Goal: Information Seeking & Learning: Learn about a topic

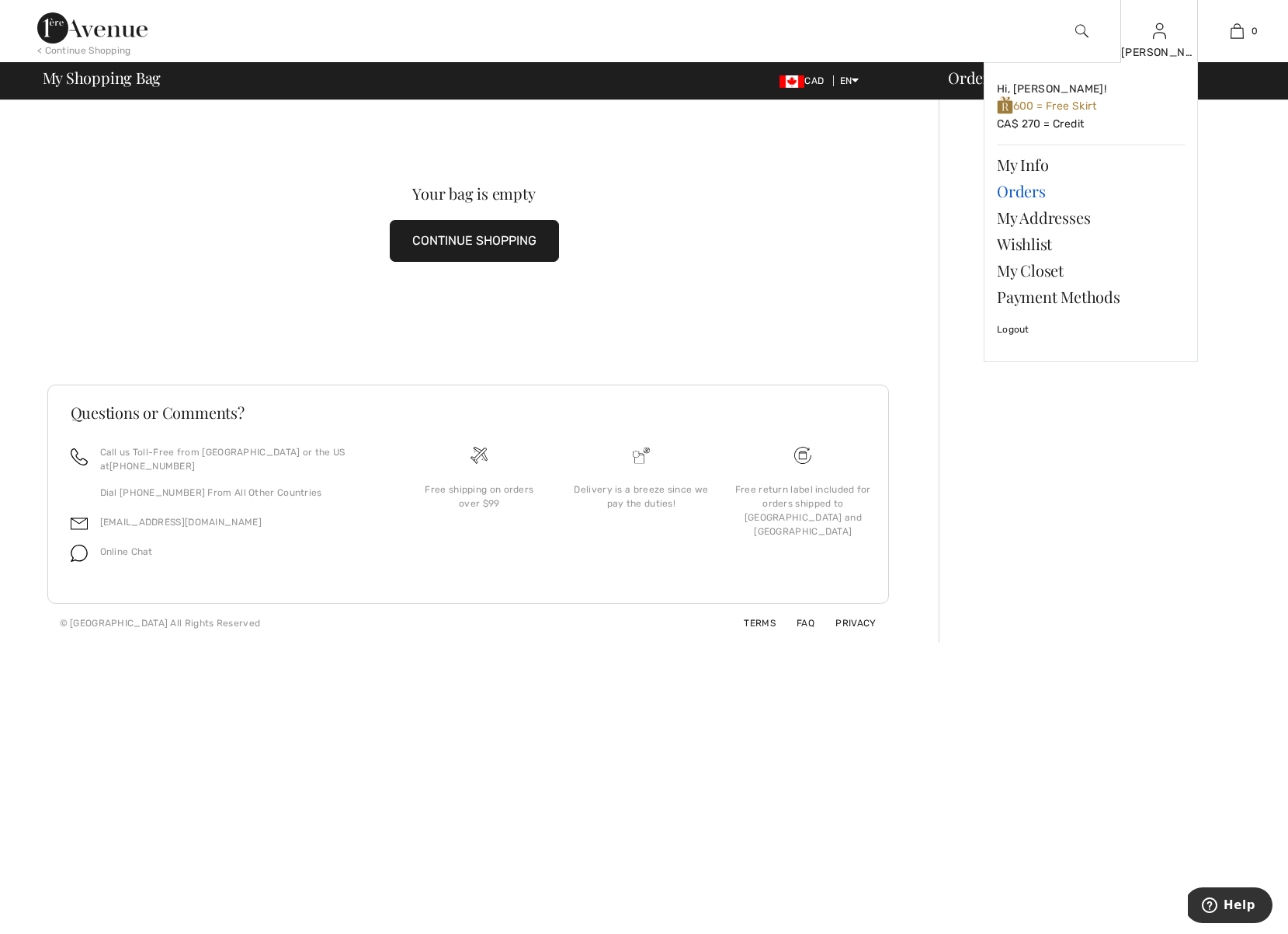
click at [1019, 190] on link "Orders" at bounding box center [1091, 191] width 188 height 27
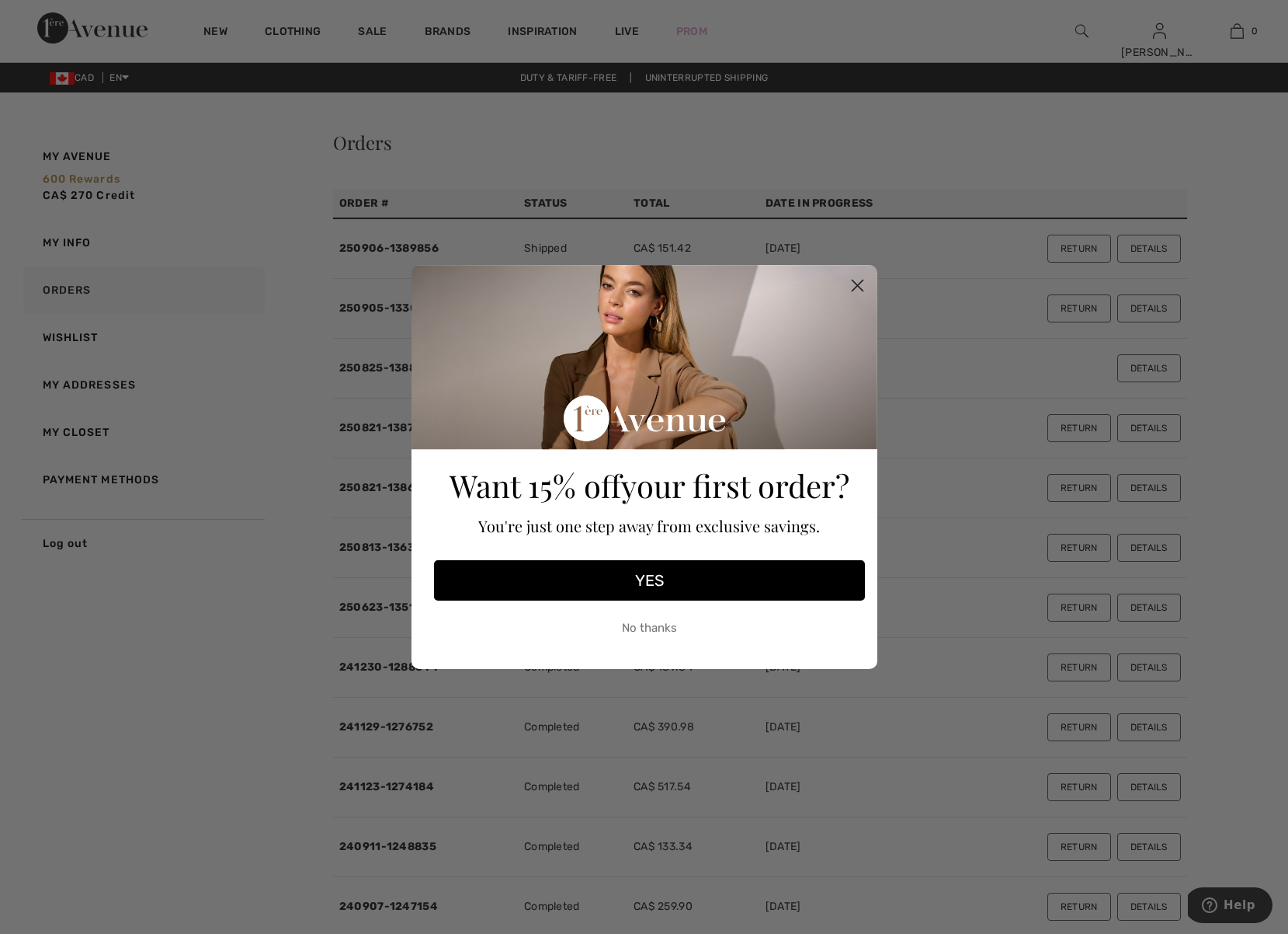
click at [853, 281] on icon "Close dialog" at bounding box center [857, 285] width 11 height 11
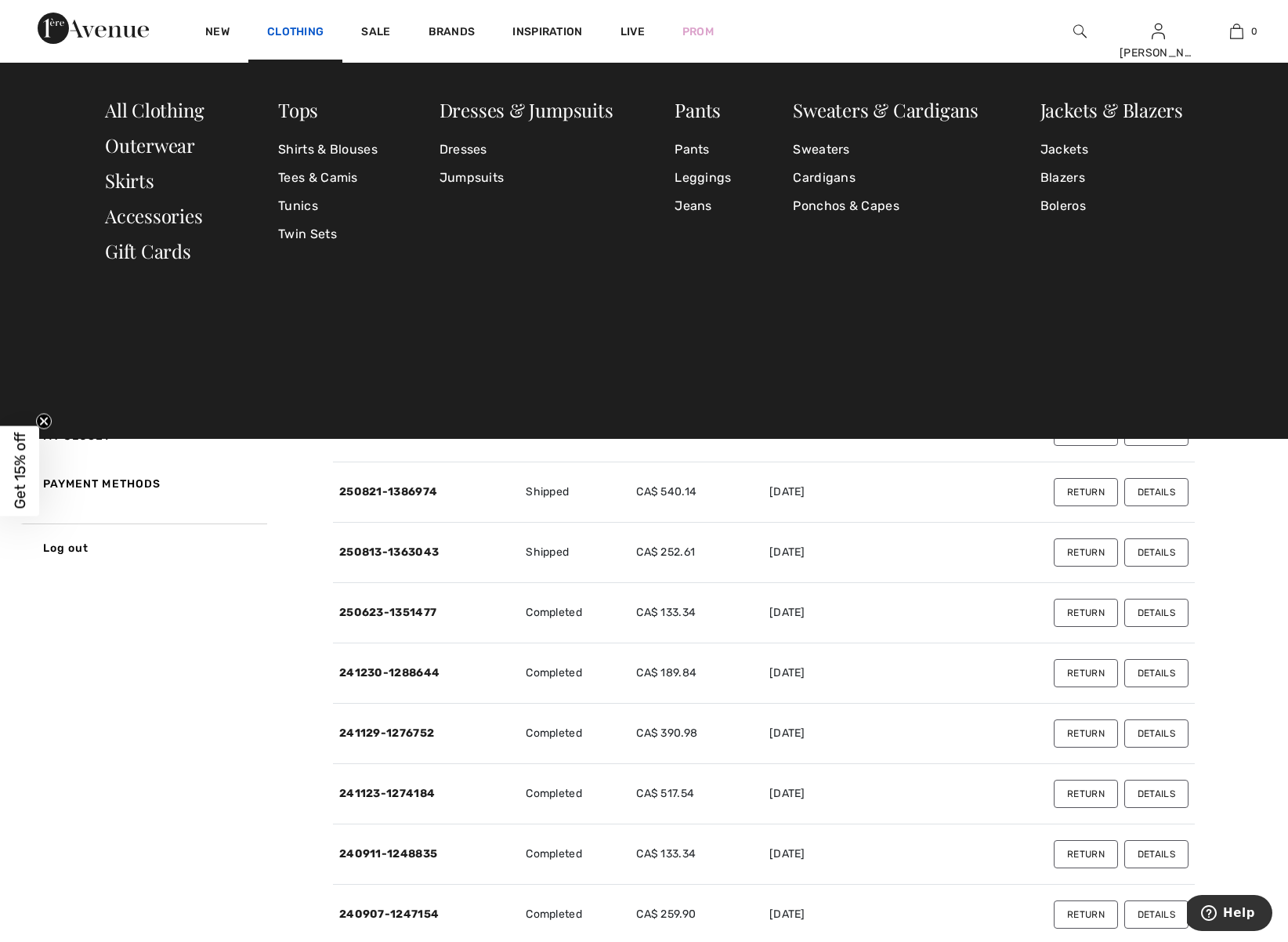
click at [294, 29] on link "Clothing" at bounding box center [295, 33] width 56 height 16
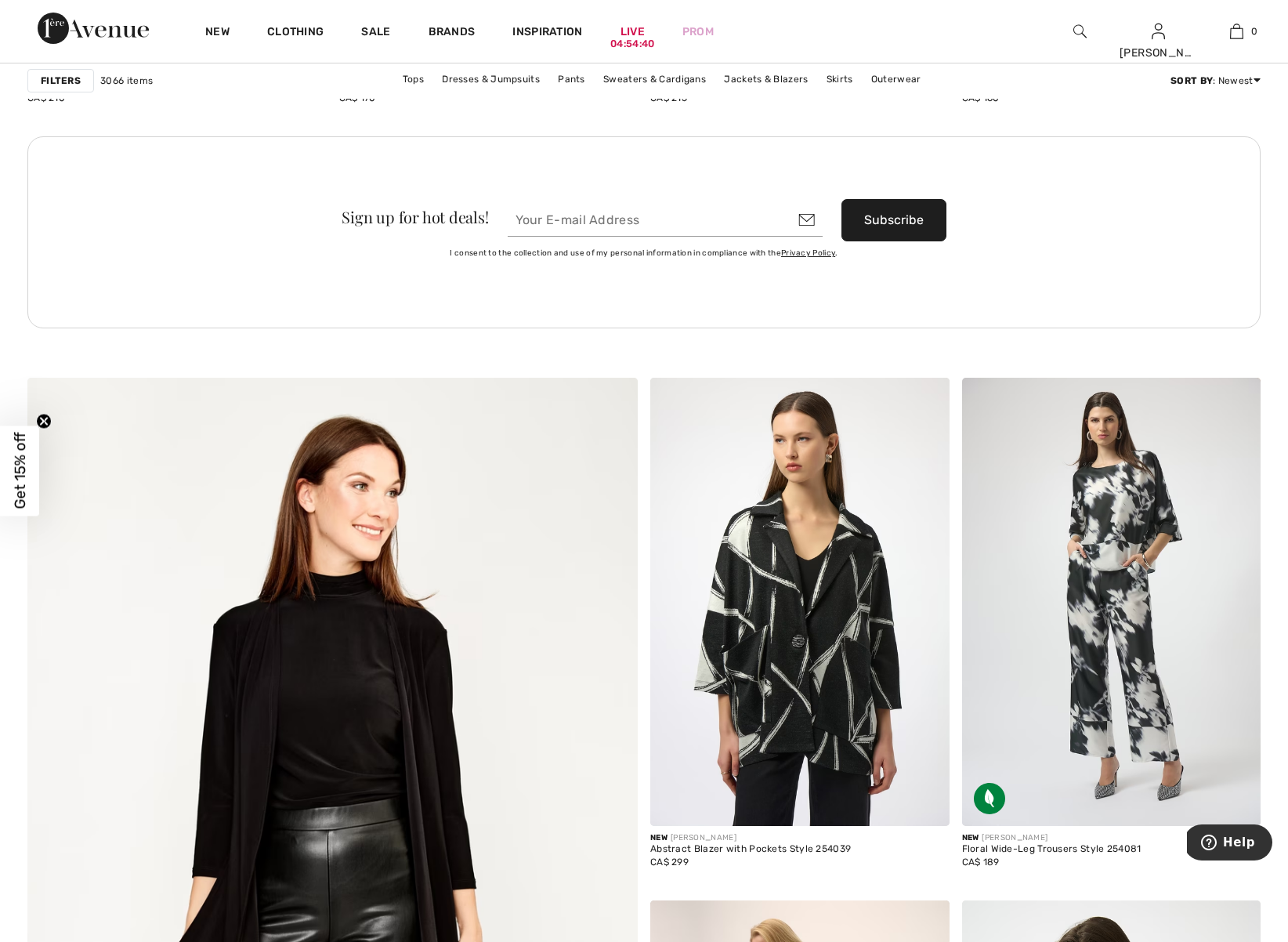
scroll to position [3935, 0]
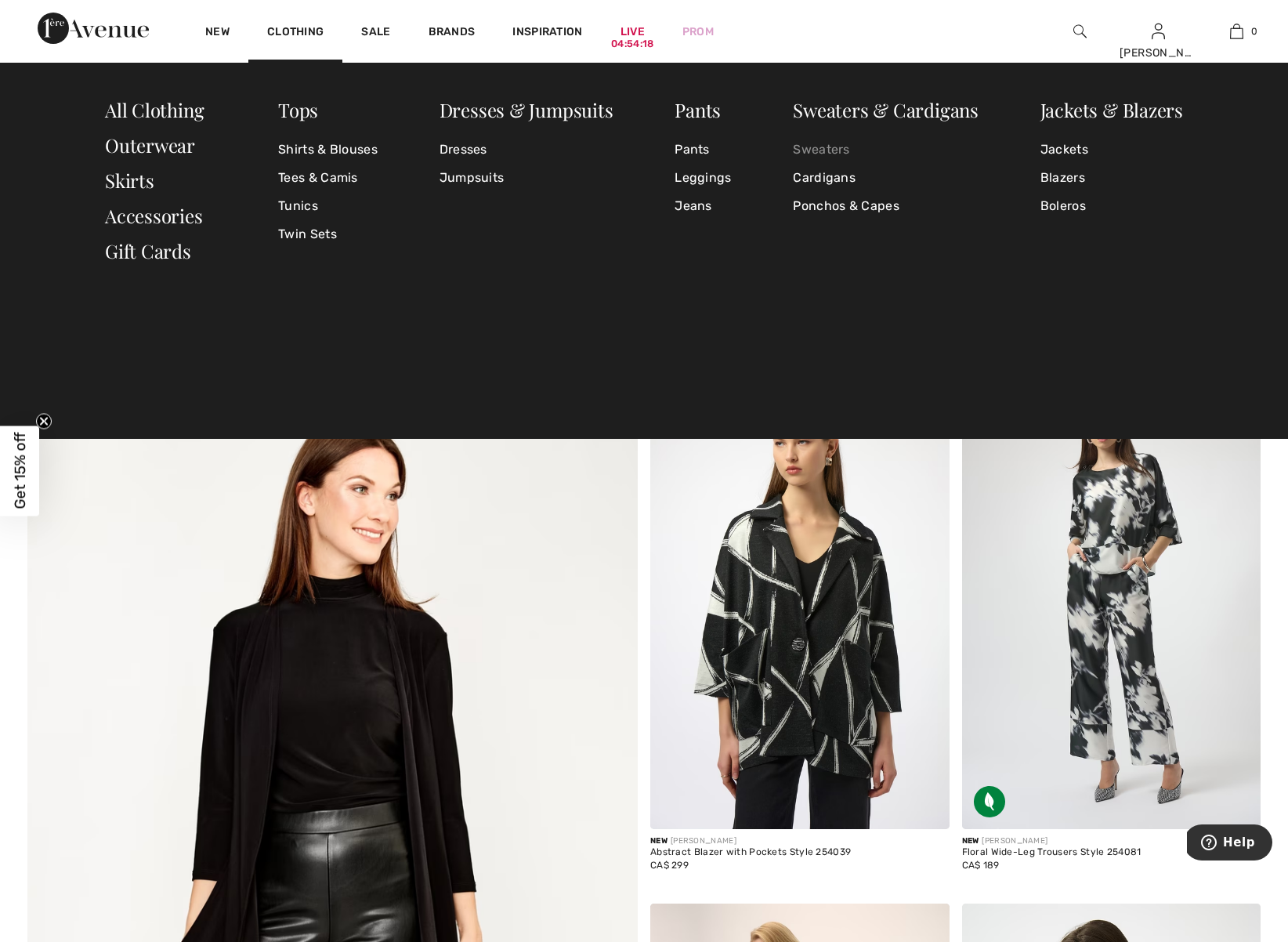
click at [804, 152] on link "Sweaters" at bounding box center [886, 150] width 185 height 29
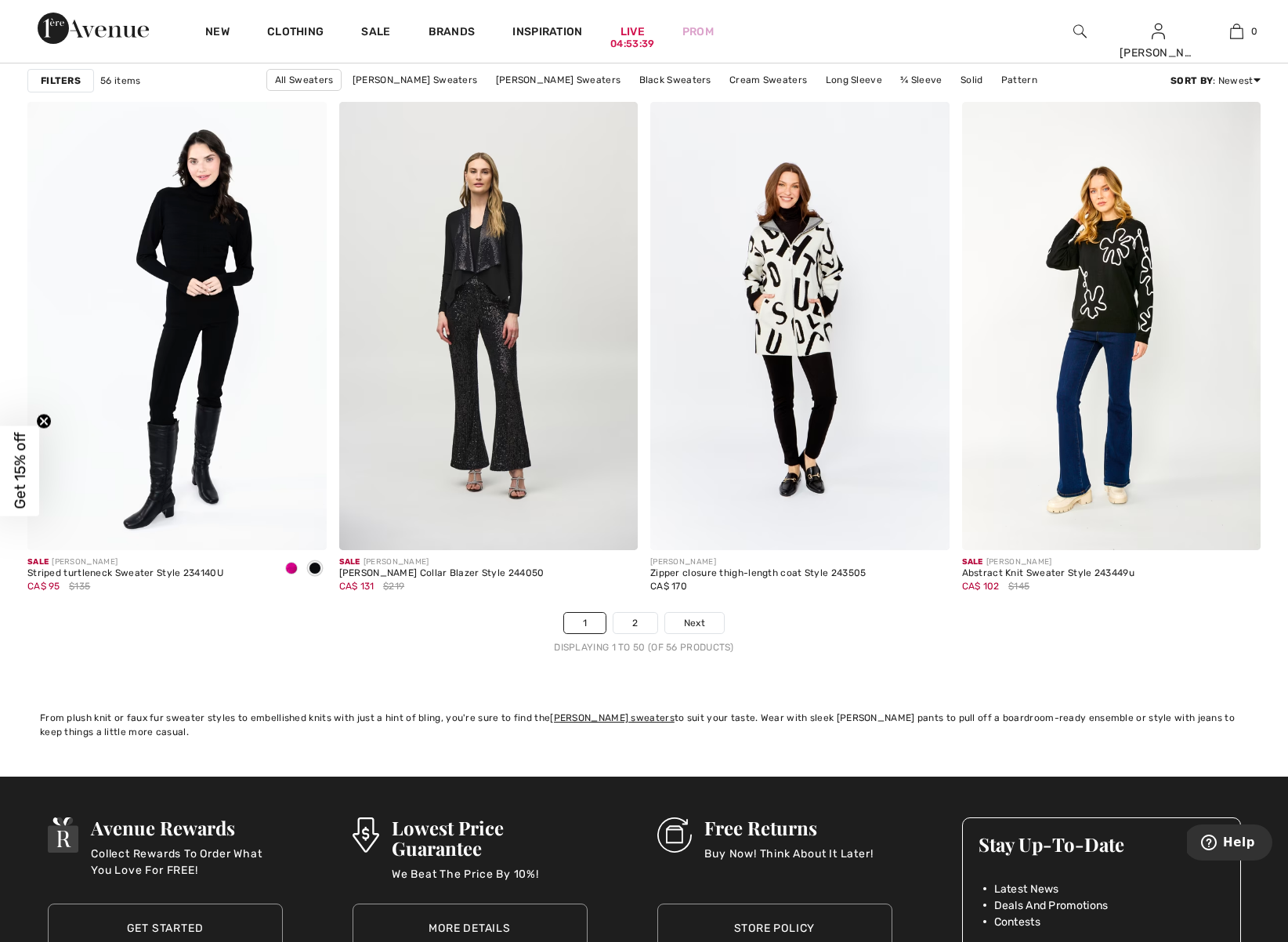
scroll to position [7584, 0]
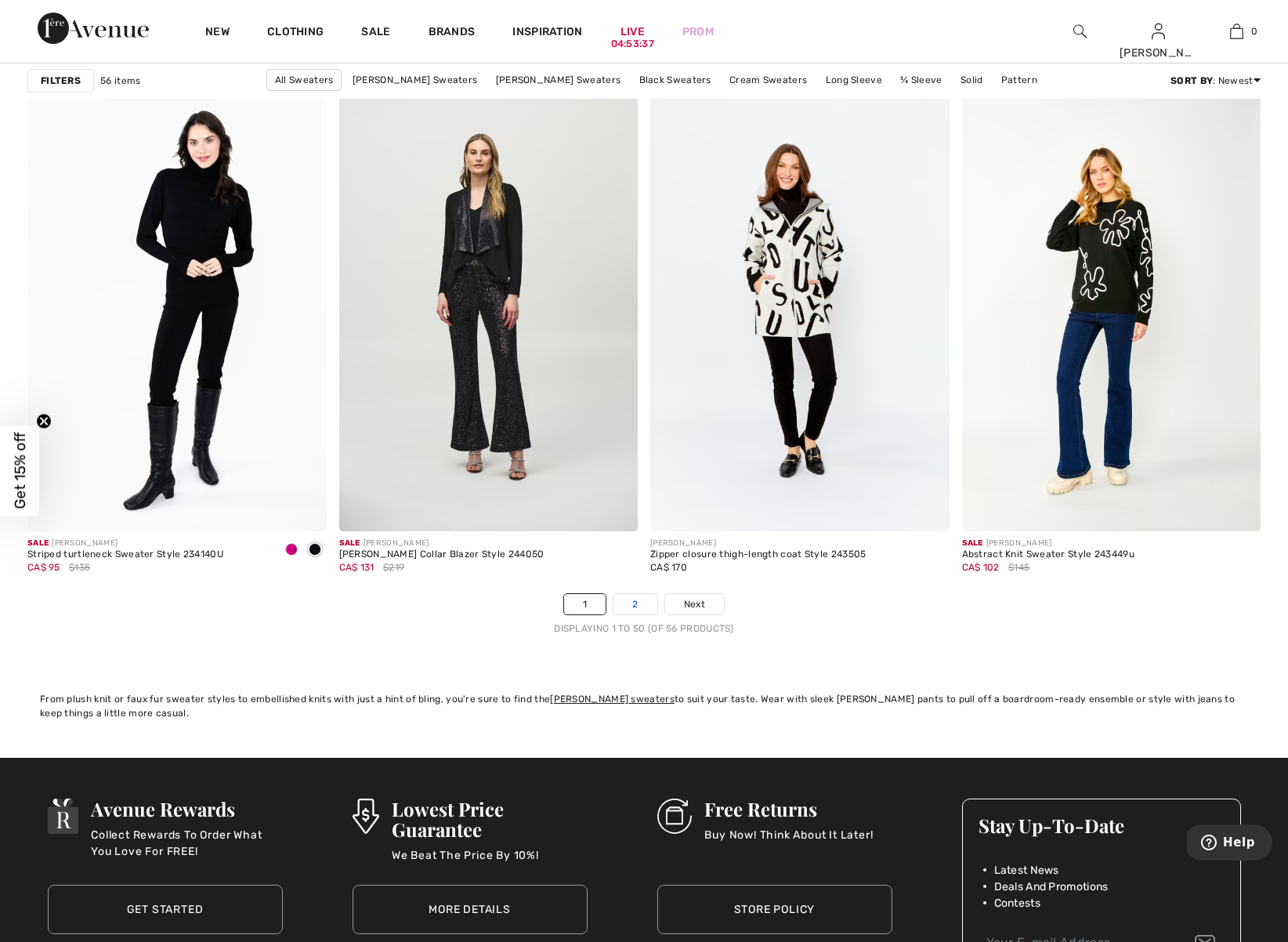
click at [637, 604] on link "2" at bounding box center [635, 603] width 43 height 20
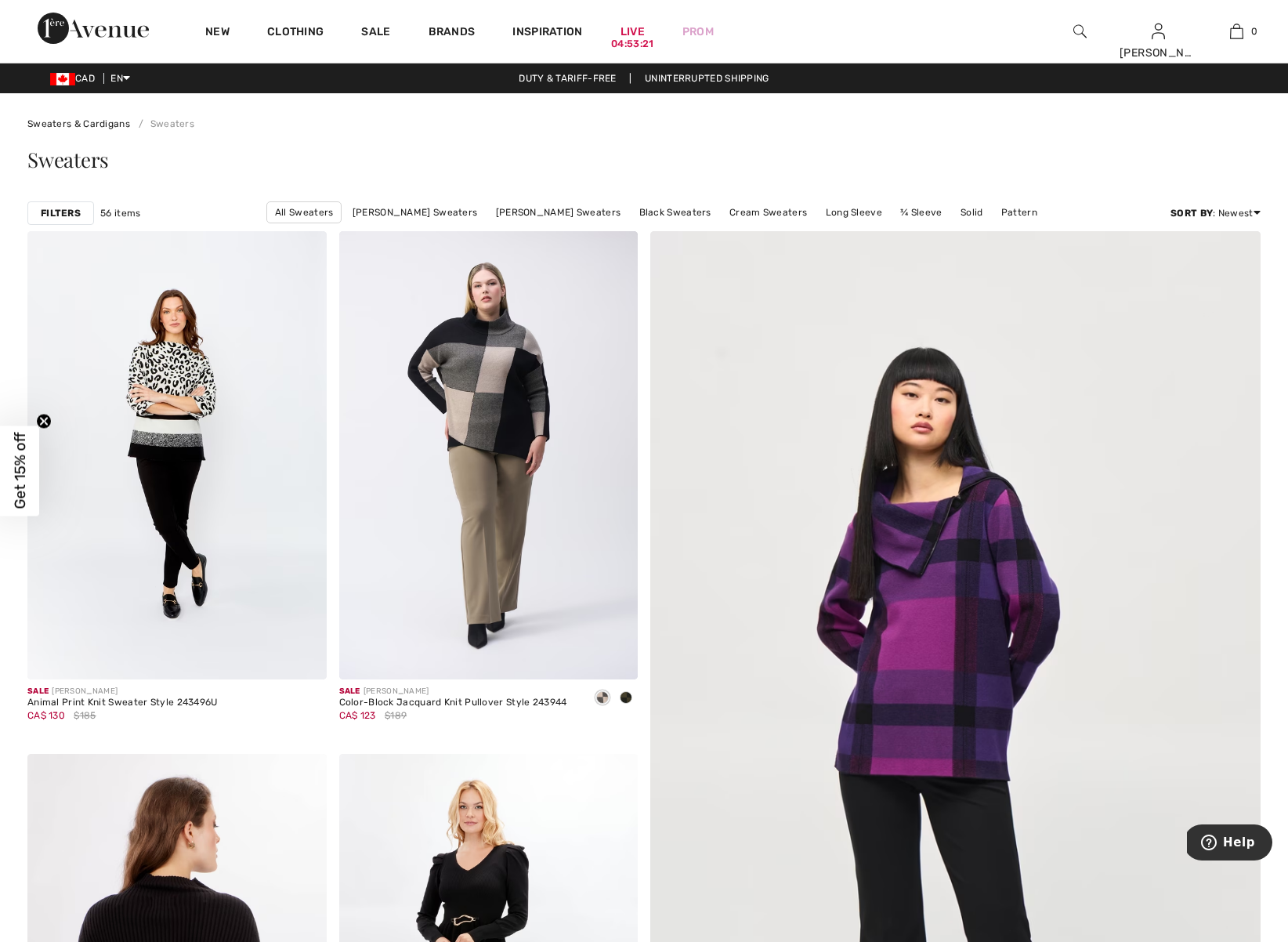
click at [981, 45] on div "New Clothing Sale Brands Inspiration Live 04:53:21 Prom Sharon Hi, Sharon! 600 …" at bounding box center [644, 31] width 1288 height 62
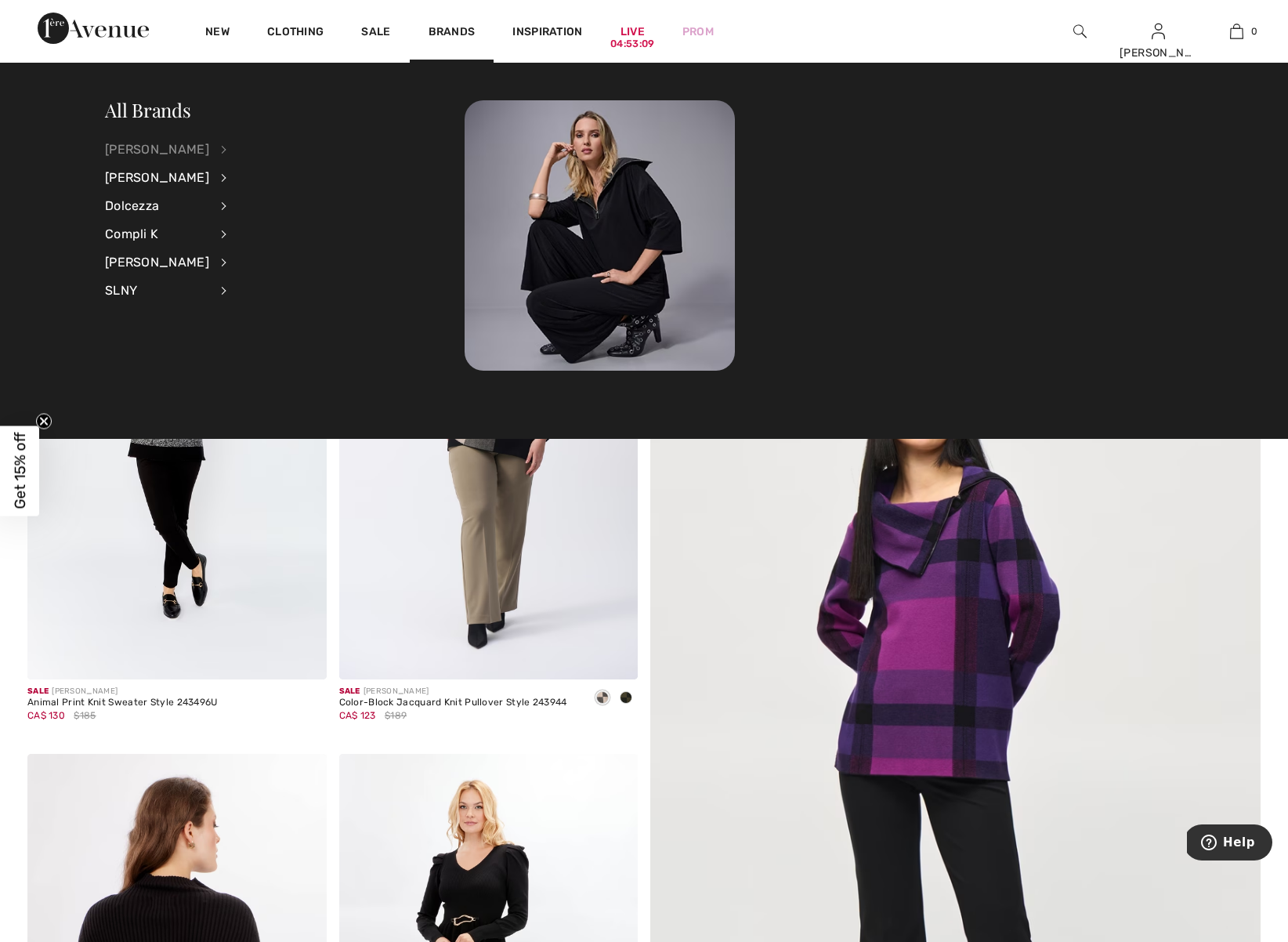
click at [177, 149] on div "[PERSON_NAME]" at bounding box center [157, 150] width 104 height 29
click at [260, 330] on link "Sweaters & Cardigans" at bounding box center [308, 329] width 121 height 26
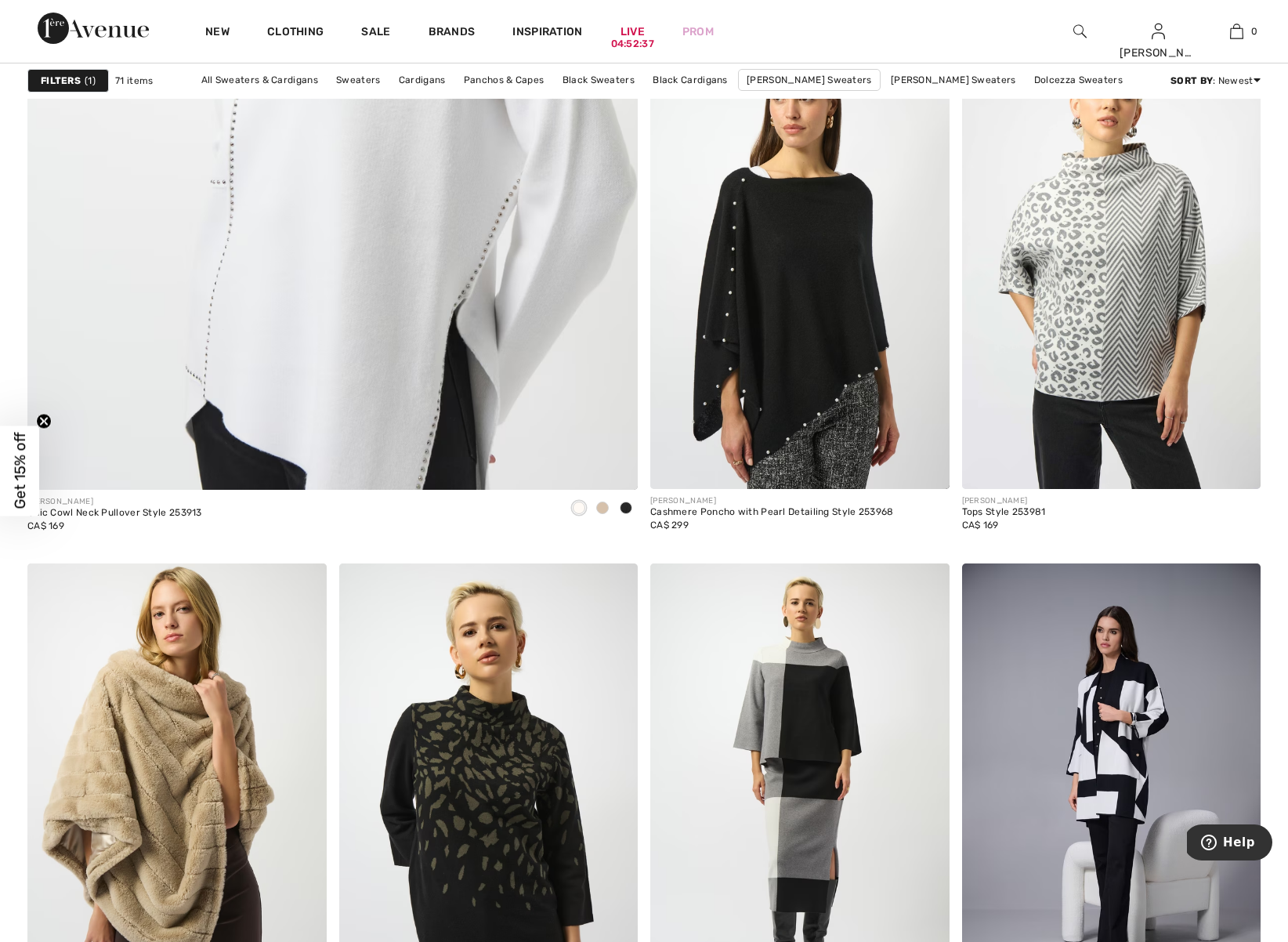
scroll to position [4784, 0]
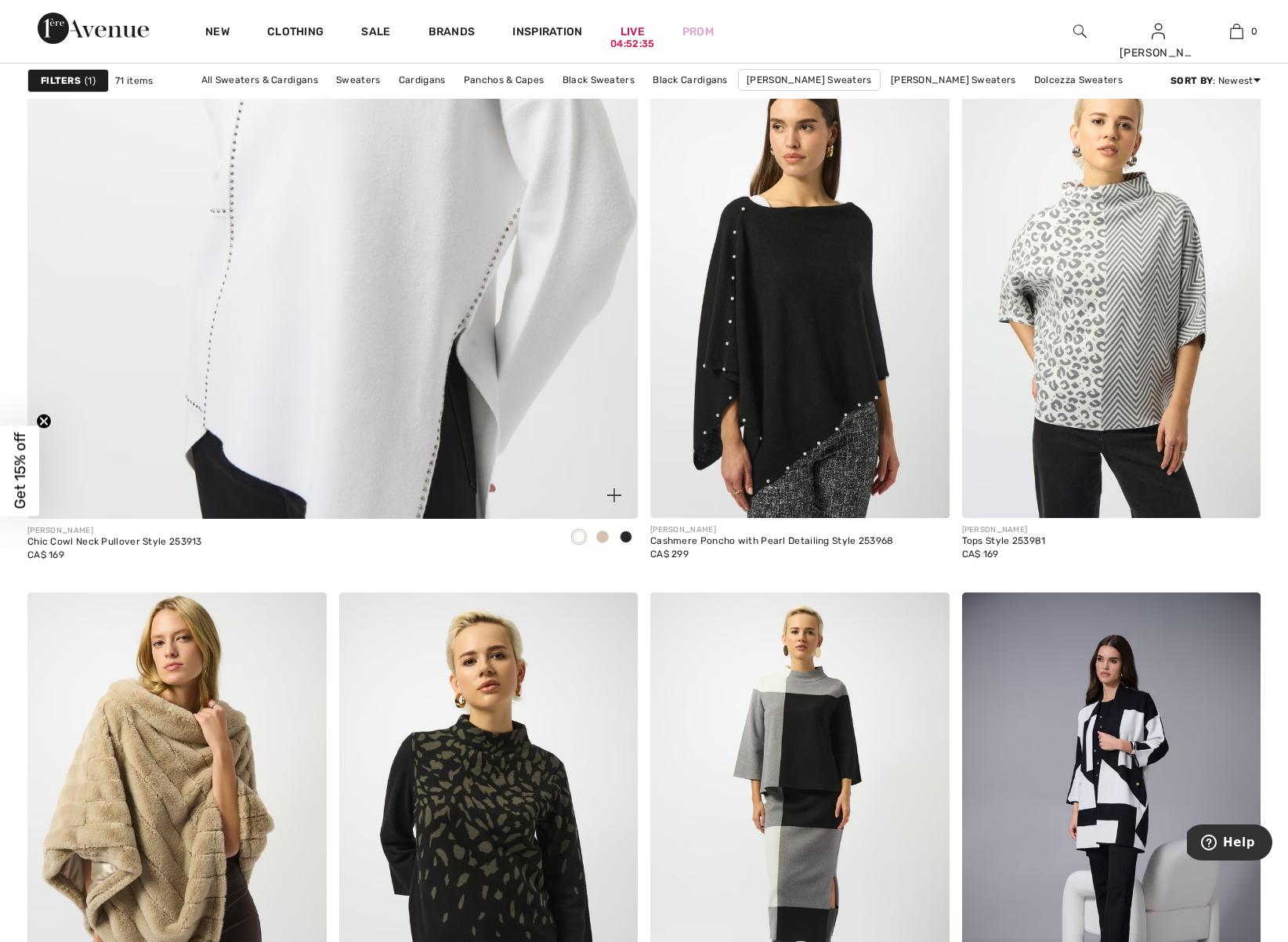
click at [603, 537] on span at bounding box center [603, 537] width 12 height 12
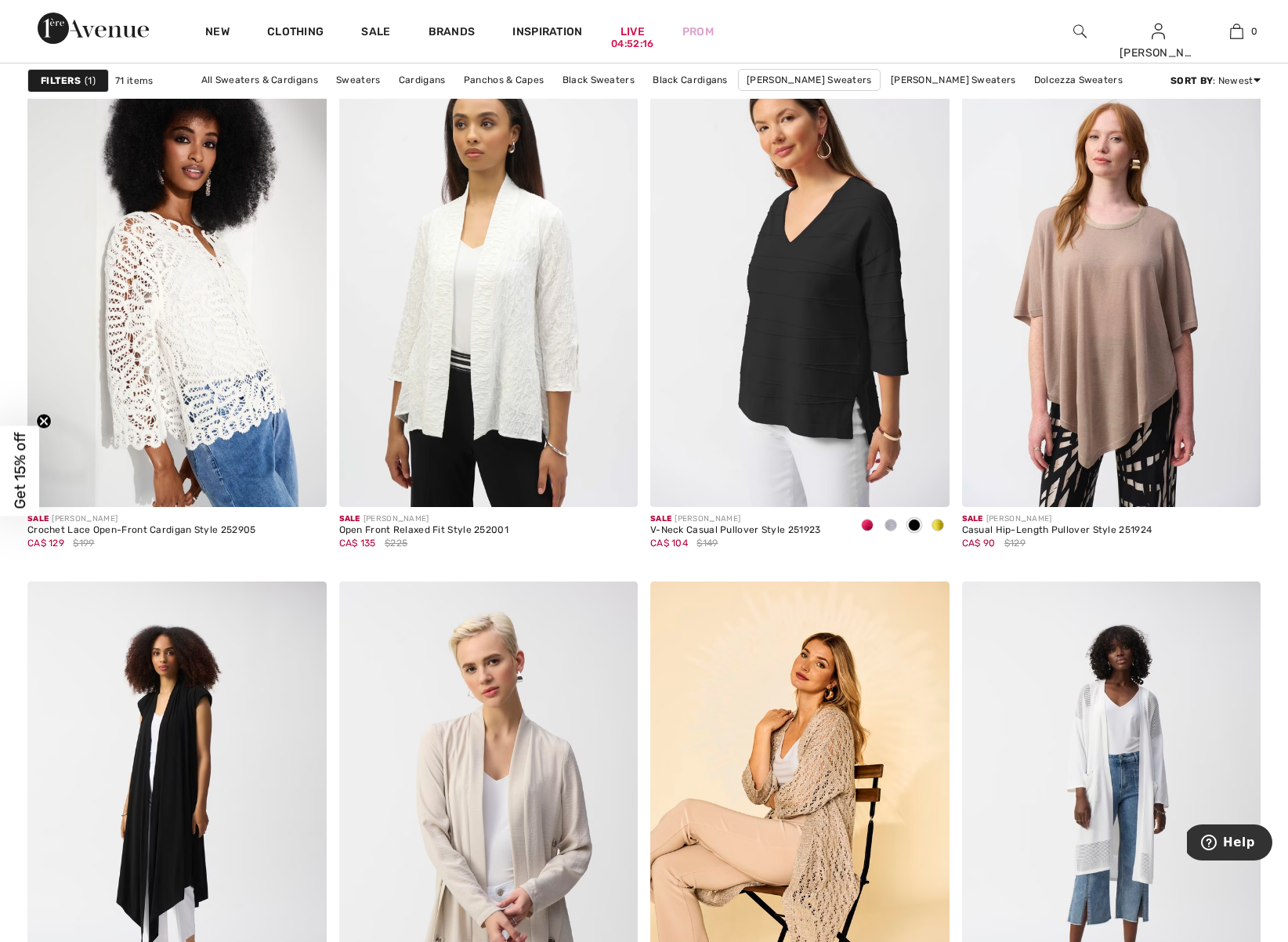
scroll to position [7081, 0]
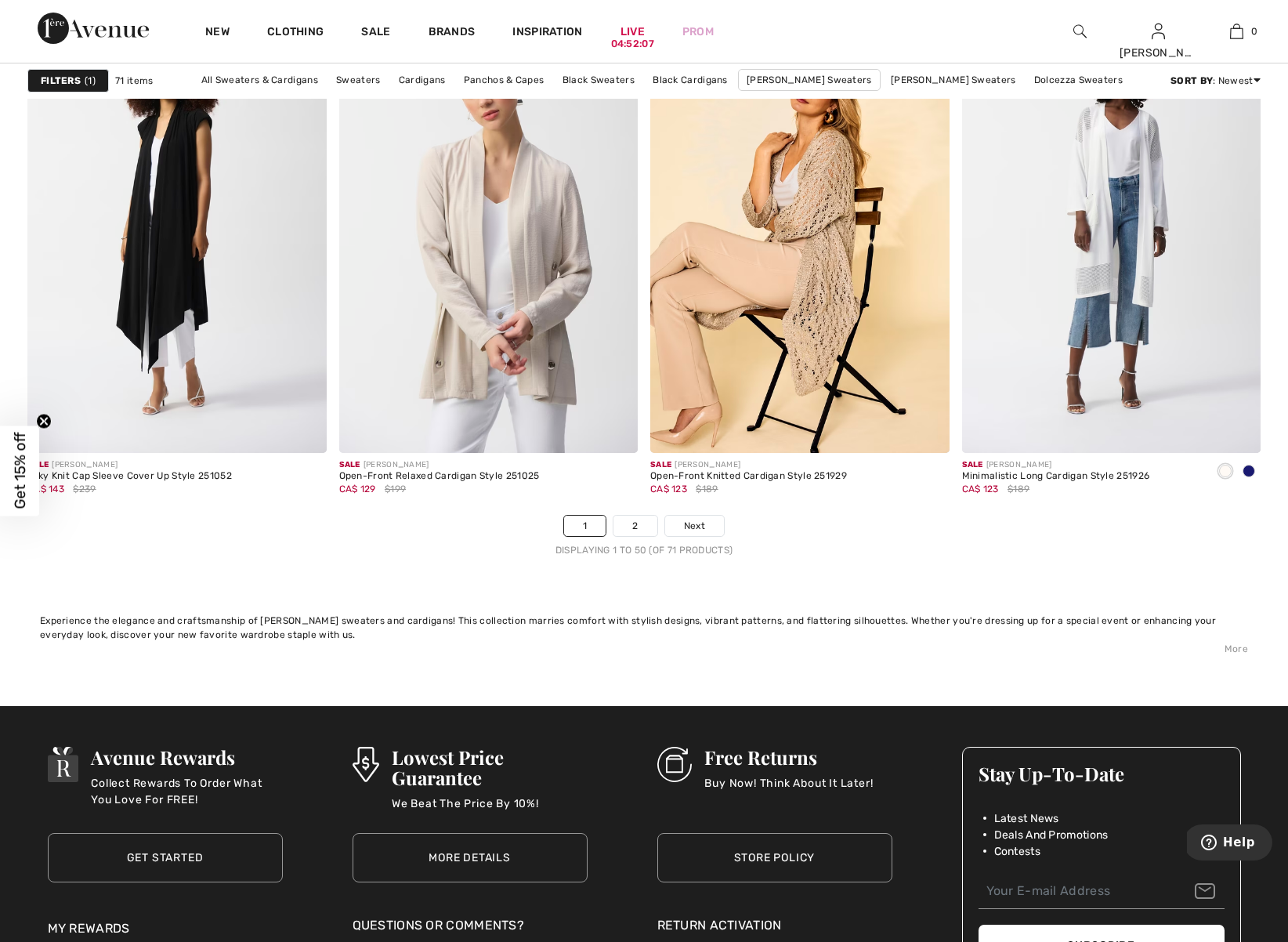
drag, startPoint x: 1294, startPoint y: 838, endPoint x: 22, endPoint y: 36, distance: 1503.7
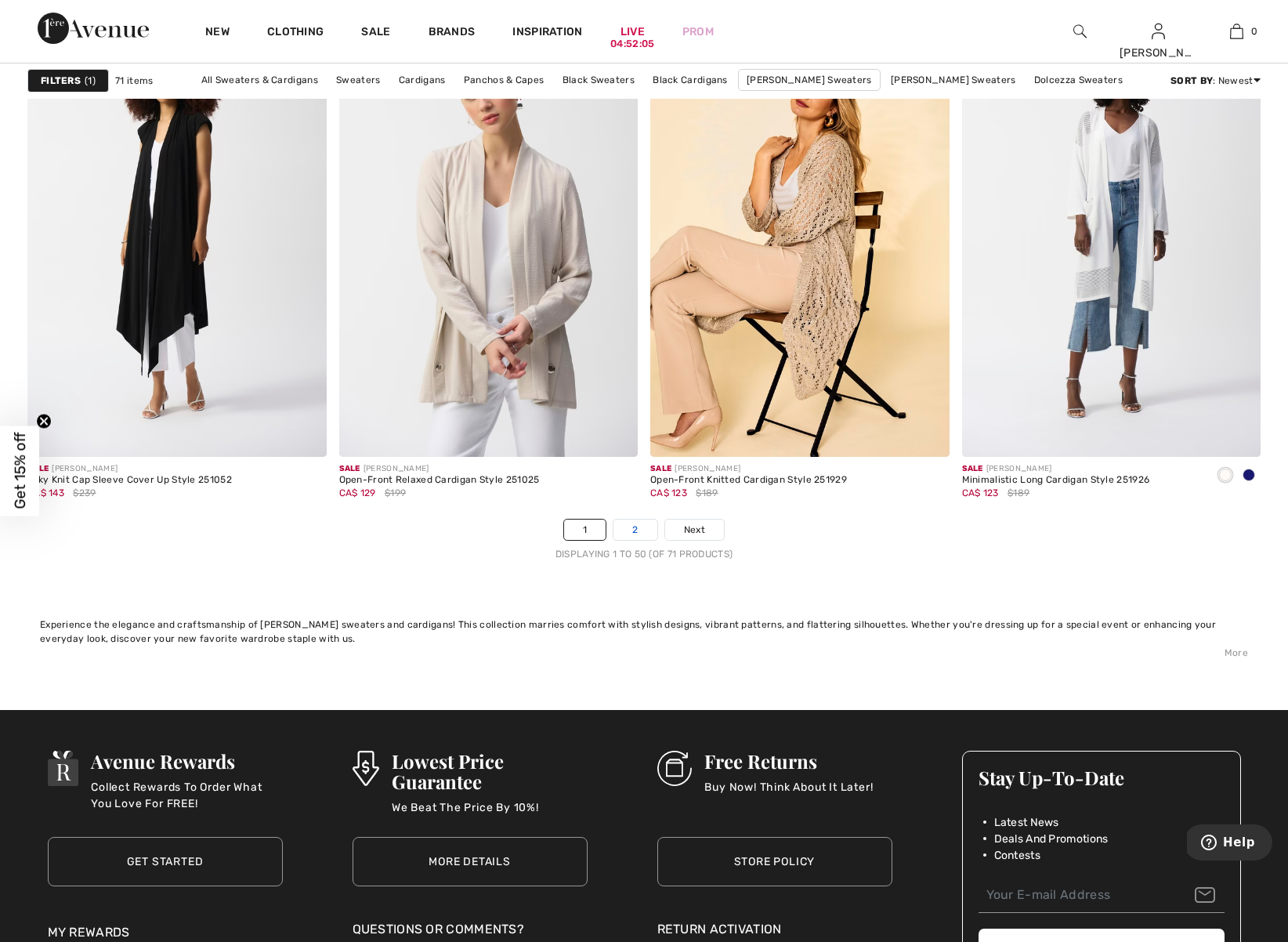
click at [638, 533] on link "2" at bounding box center [635, 529] width 43 height 20
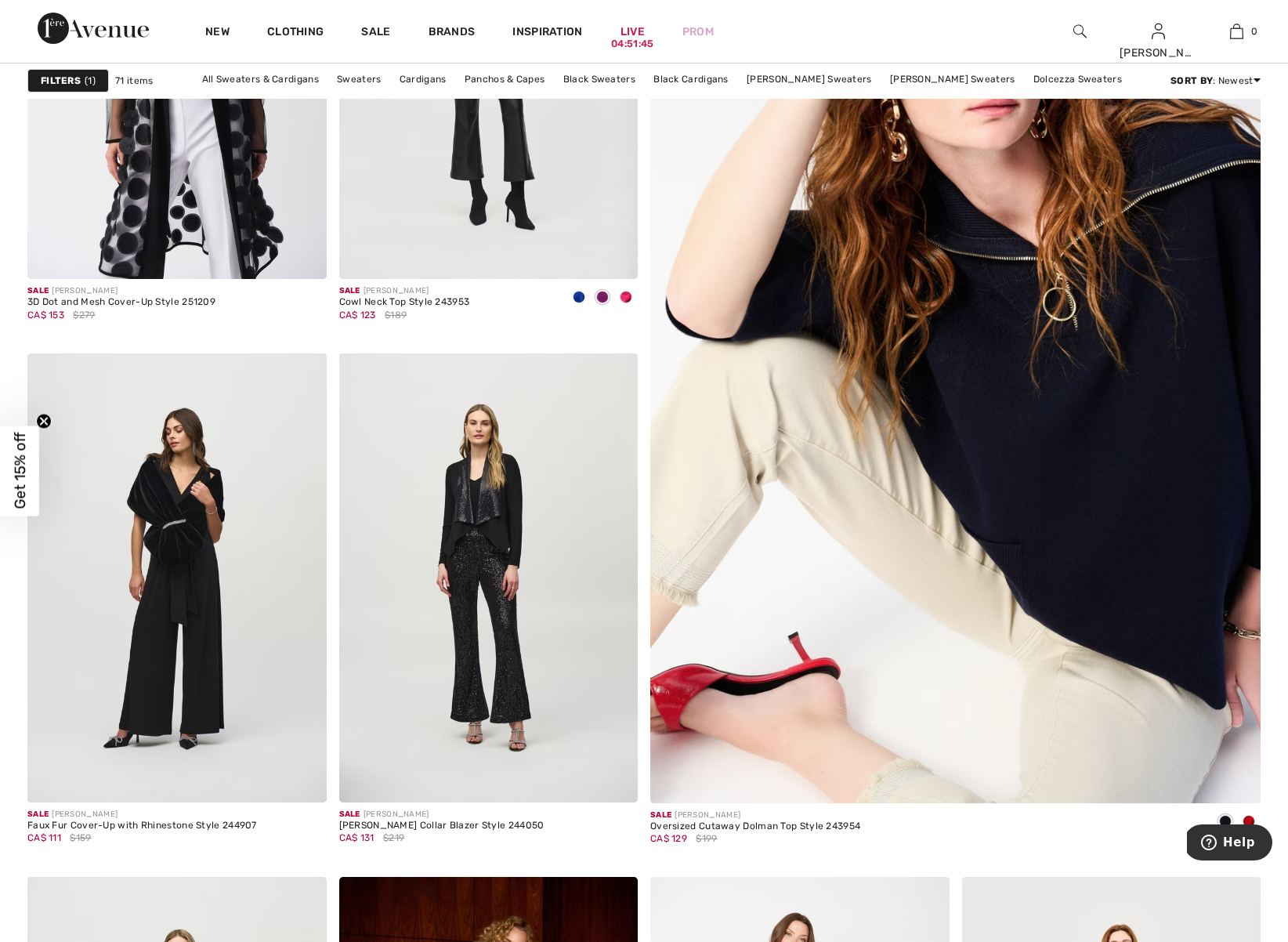
scroll to position [385, 0]
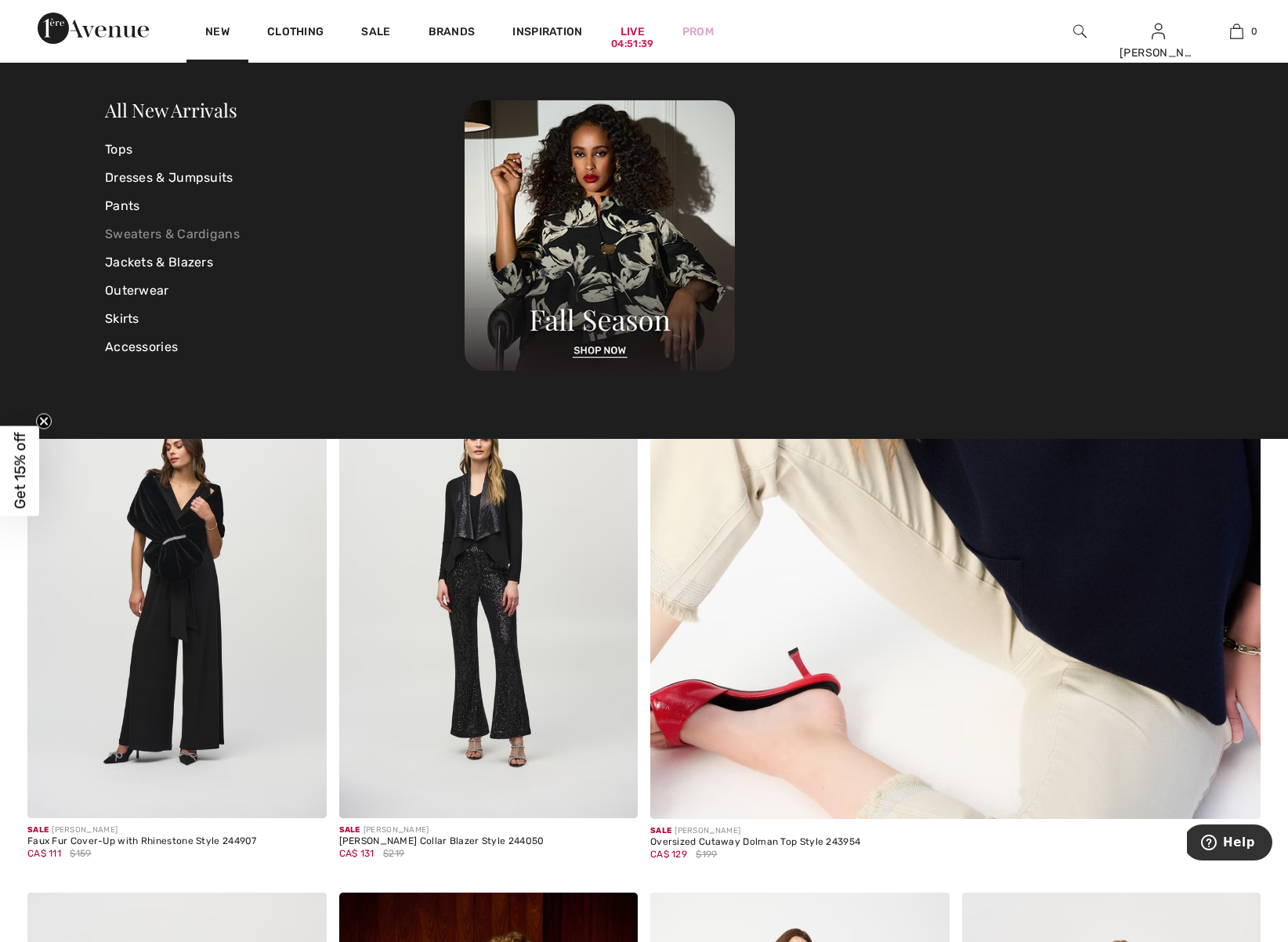
click at [188, 233] on link "Sweaters & Cardigans" at bounding box center [285, 234] width 360 height 29
